Goal: Check status: Check status

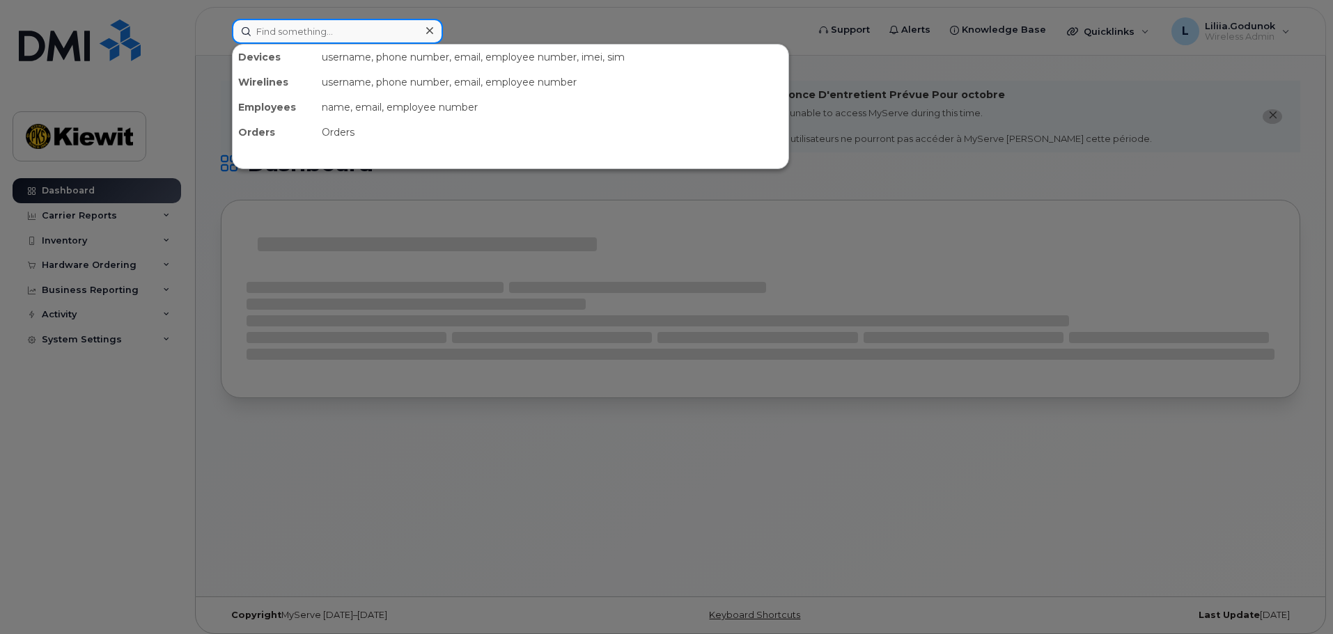
click at [383, 33] on input at bounding box center [337, 31] width 211 height 25
paste input "781-227-5326"
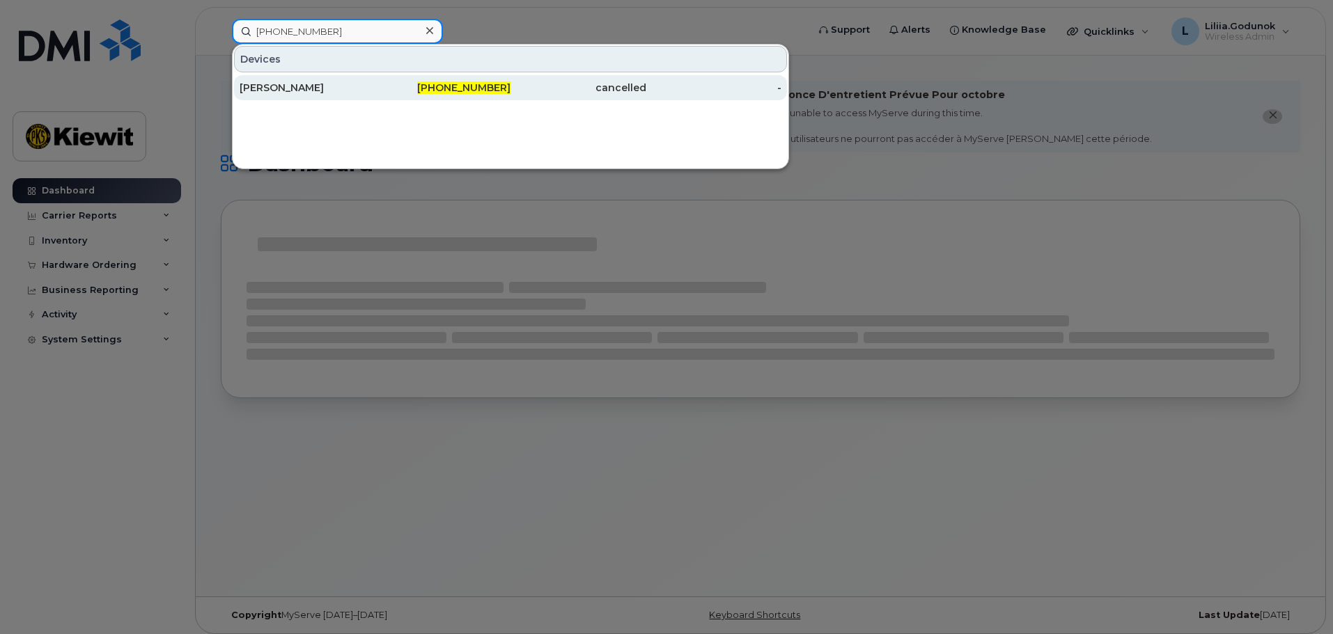
type input "781-227-5326"
click at [470, 88] on span "781-227-5326" at bounding box center [463, 87] width 93 height 13
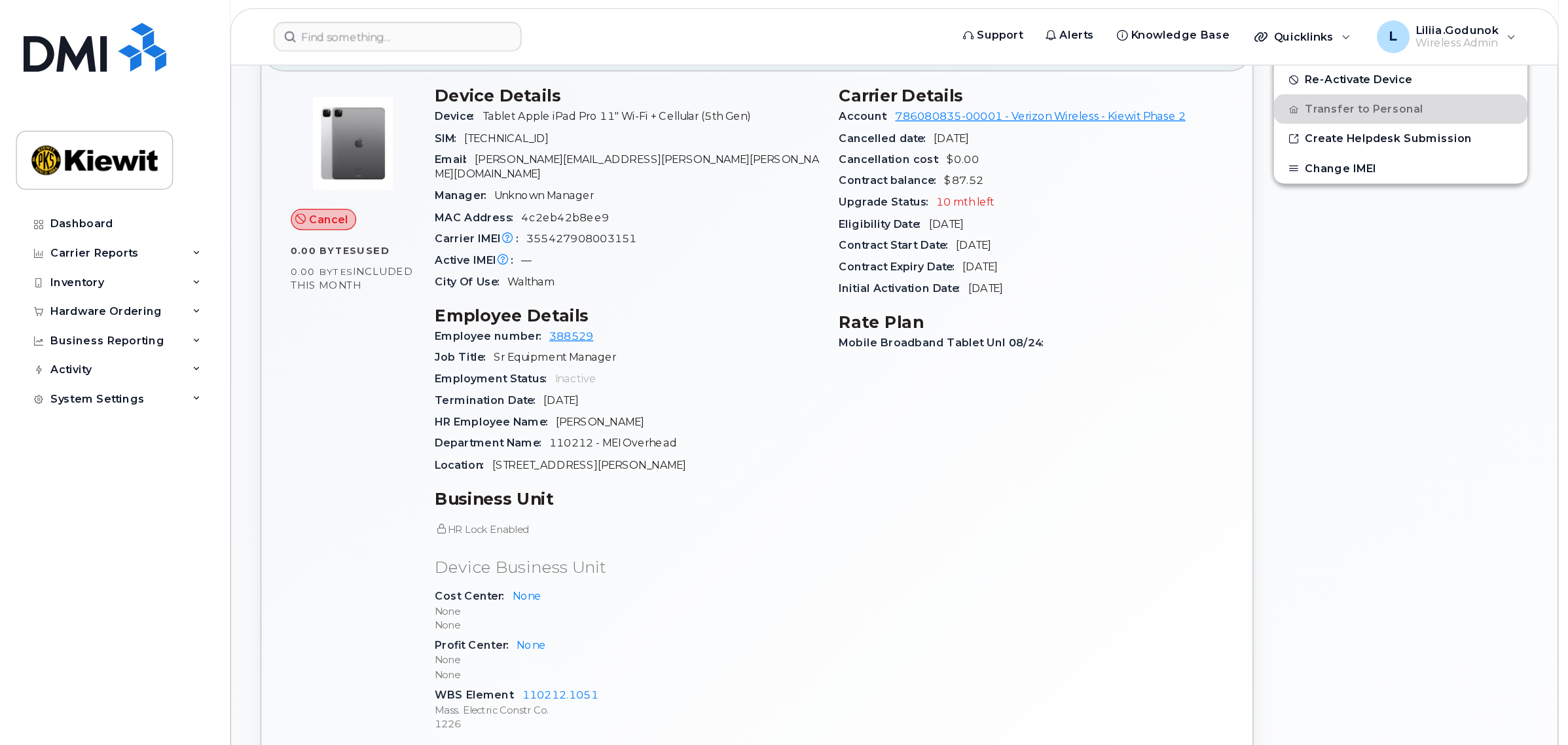
scroll to position [458, 0]
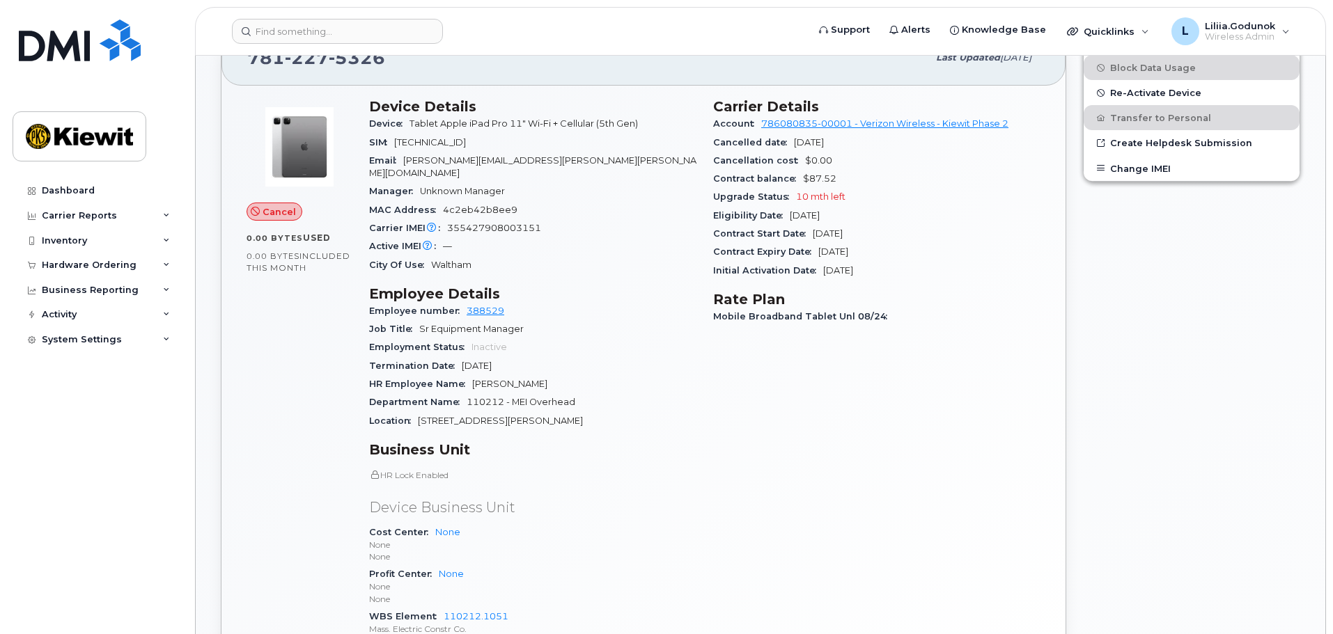
click at [577, 473] on div "HR Lock Enabled Device Business Unit Cost Center None None None Profit Center N…" at bounding box center [532, 559] width 327 height 180
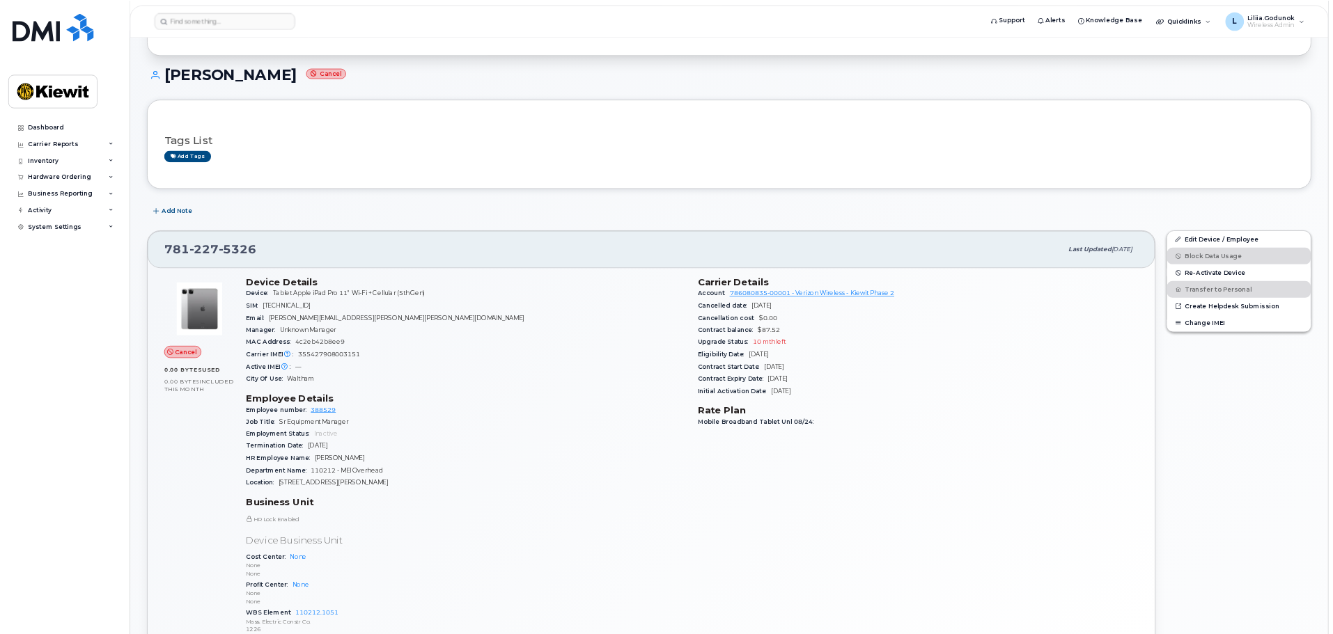
scroll to position [209, 0]
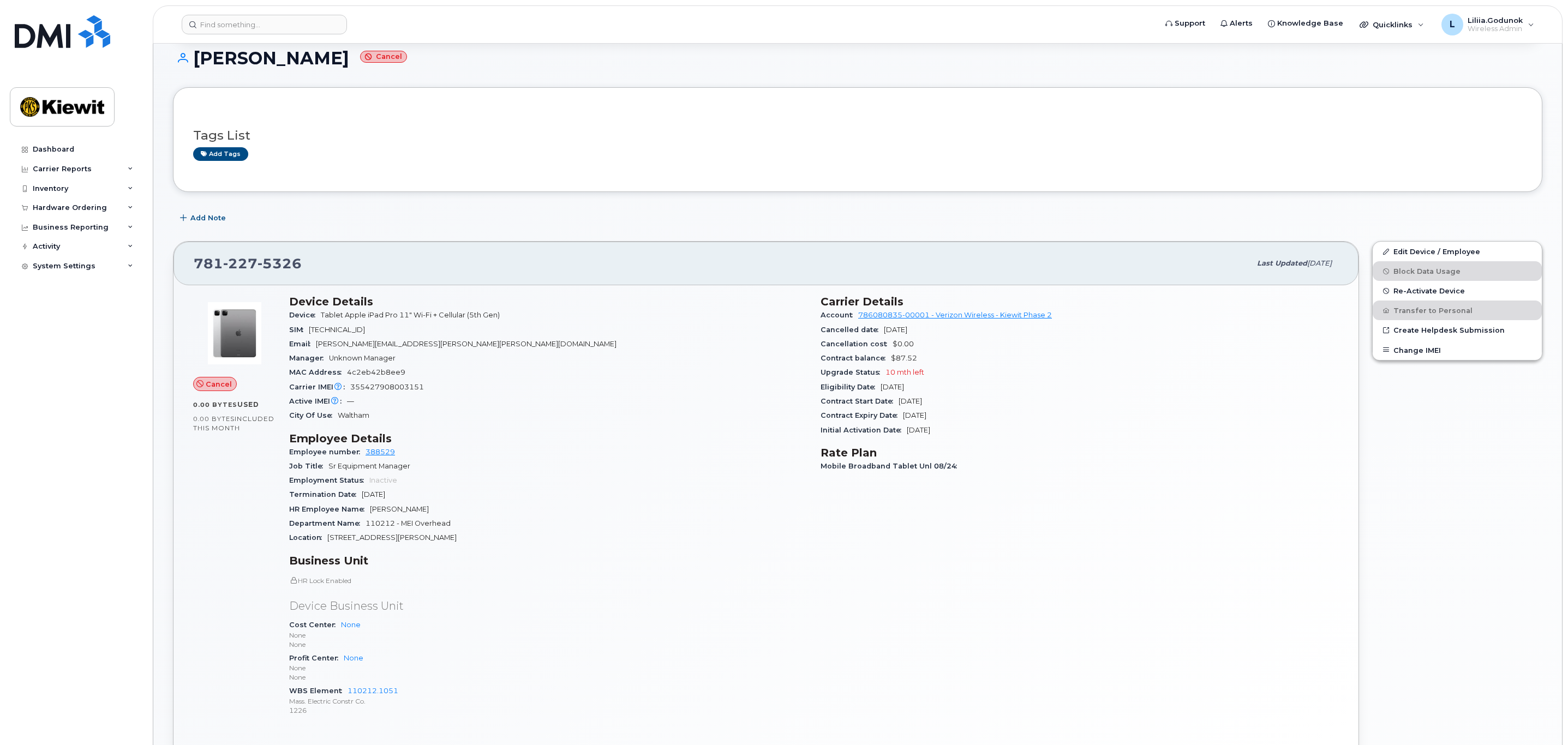
click at [642, 488] on div "Employment Status Inactive" at bounding box center [549, 480] width 519 height 14
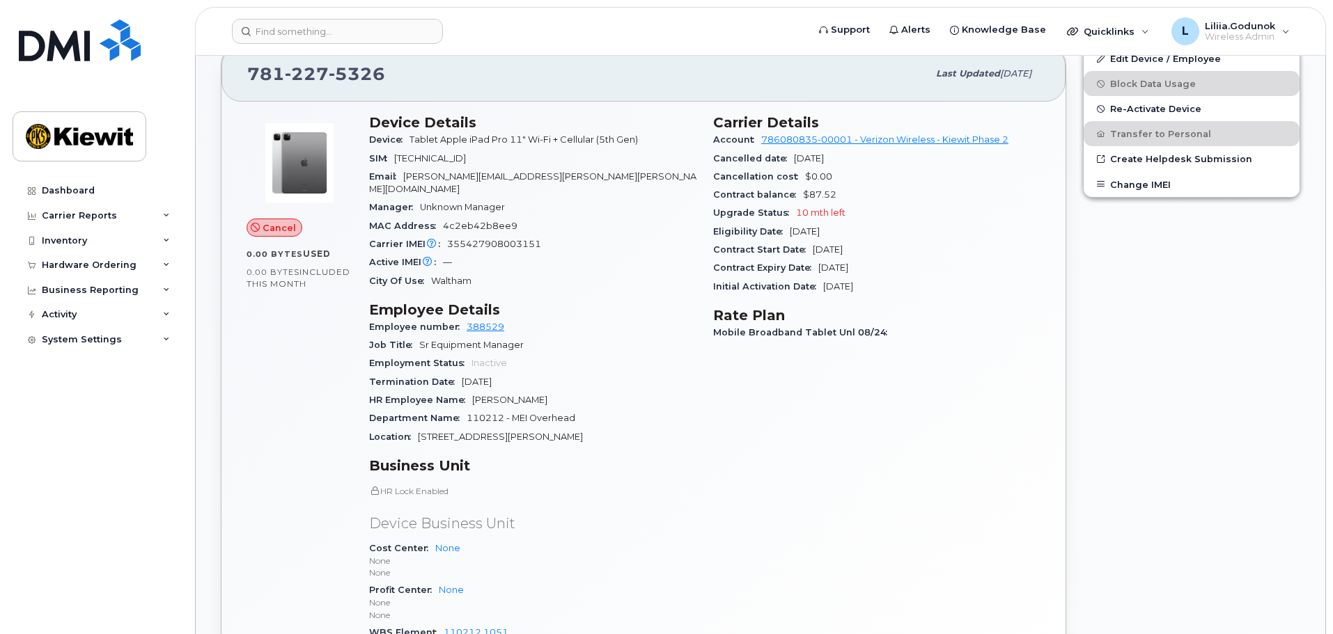
scroll to position [487, 0]
